Goal: Use online tool/utility: Utilize a website feature to perform a specific function

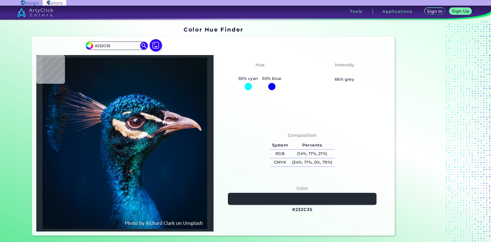
type input "#000000"
type input "#09181f"
type input "#09181F"
type input "#0a171f"
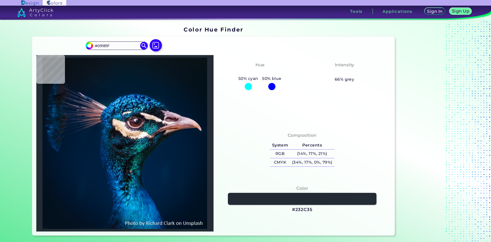
type input "#0A171F"
type input "#000000"
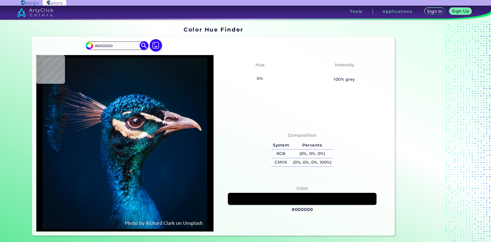
click at [112, 45] on input "#000000" at bounding box center [117, 45] width 48 height 7
paste input "626753"
type input "#626753"
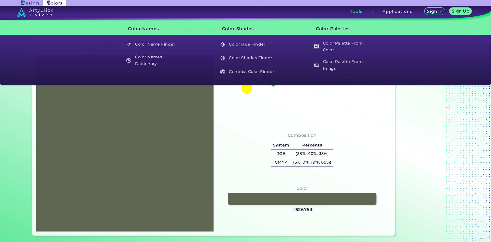
click at [398, 165] on div at bounding box center [429, 131] width 64 height 213
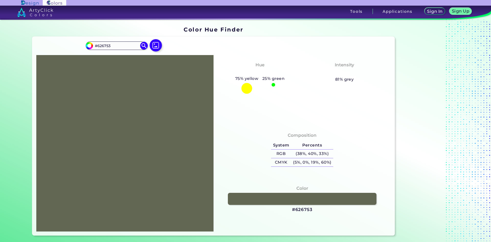
click at [297, 209] on h3 "#626753" at bounding box center [302, 210] width 20 height 6
copy h3 "#"
drag, startPoint x: 129, startPoint y: 128, endPoint x: 219, endPoint y: 68, distance: 108.0
click at [219, 68] on div "#626753 #626753 Acadia ◉ Acid Green ◉ Aero Blue ◉ Alabaster ◉ Albescent White ◉…" at bounding box center [213, 136] width 363 height 199
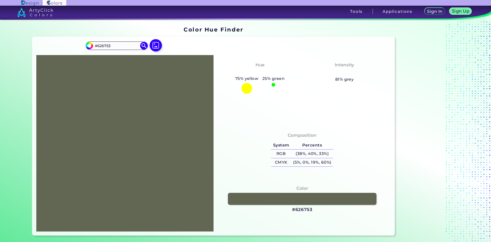
drag, startPoint x: 149, startPoint y: 132, endPoint x: 239, endPoint y: 0, distance: 159.5
click at [257, 19] on body "Sign In Sign Up My Profile My Details Color Palettes Sign Out Tools Application…" at bounding box center [245, 121] width 491 height 242
